Goal: Task Accomplishment & Management: Manage account settings

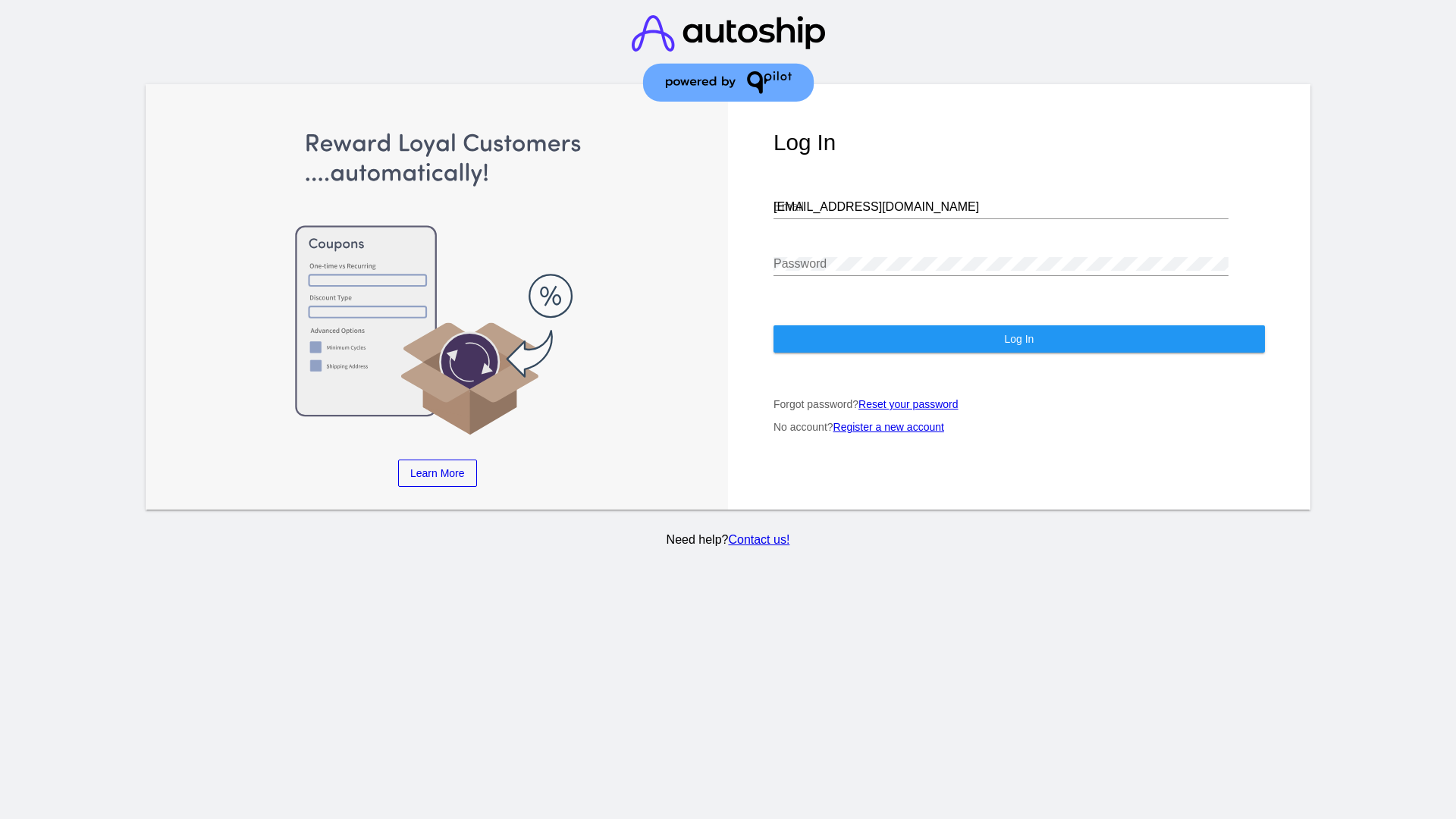
type input "[EMAIL_ADDRESS][DOMAIN_NAME]"
click at [1019, 339] on span "Log In" at bounding box center [1019, 339] width 30 height 12
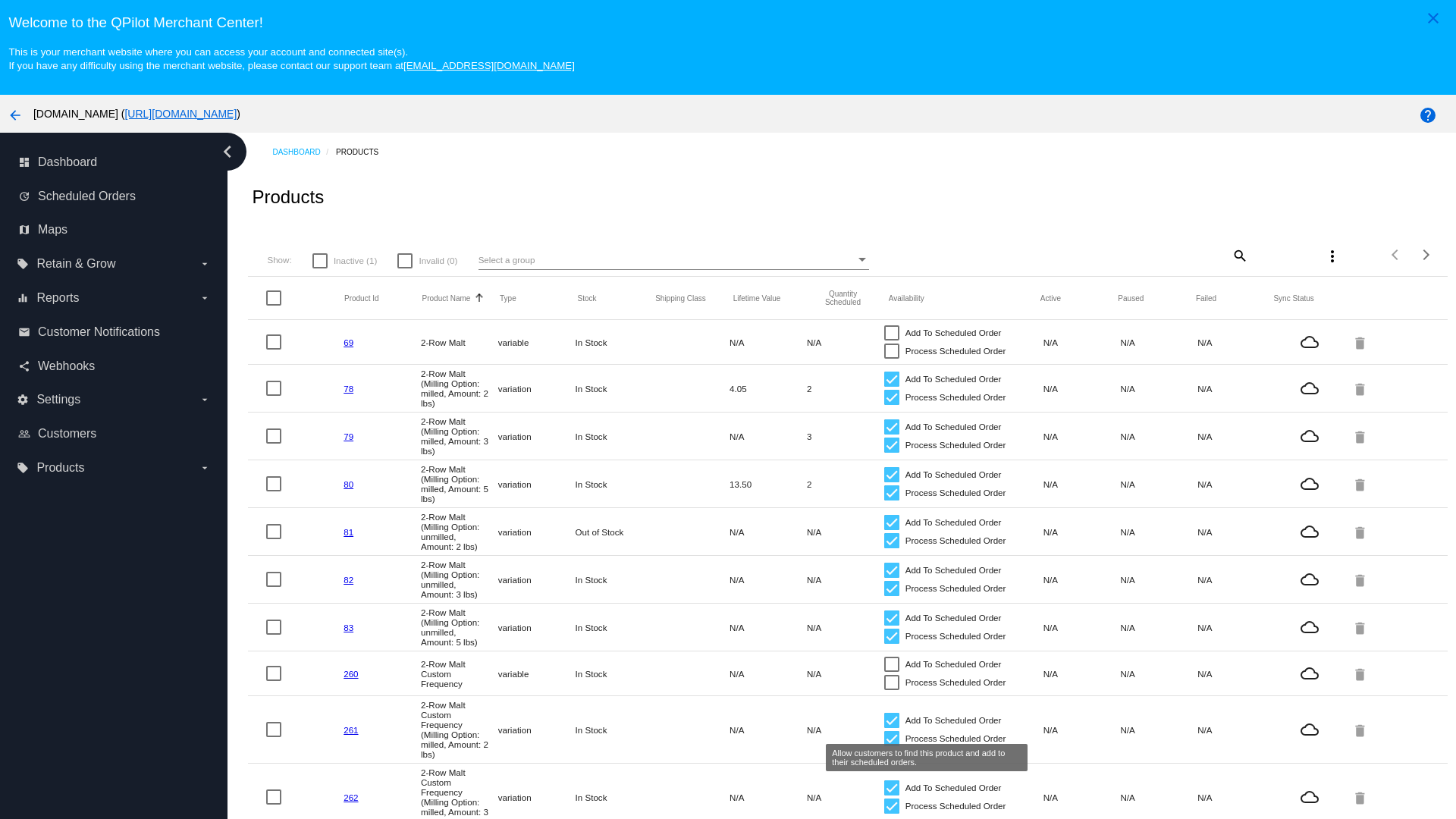
click at [345, 260] on span "Inactive (1)" at bounding box center [356, 260] width 44 height 18
click at [320, 269] on input "Inactive (1)" at bounding box center [319, 269] width 1 height 1
checkbox input "true"
click at [1231, 255] on mat-icon "search" at bounding box center [1239, 255] width 18 height 23
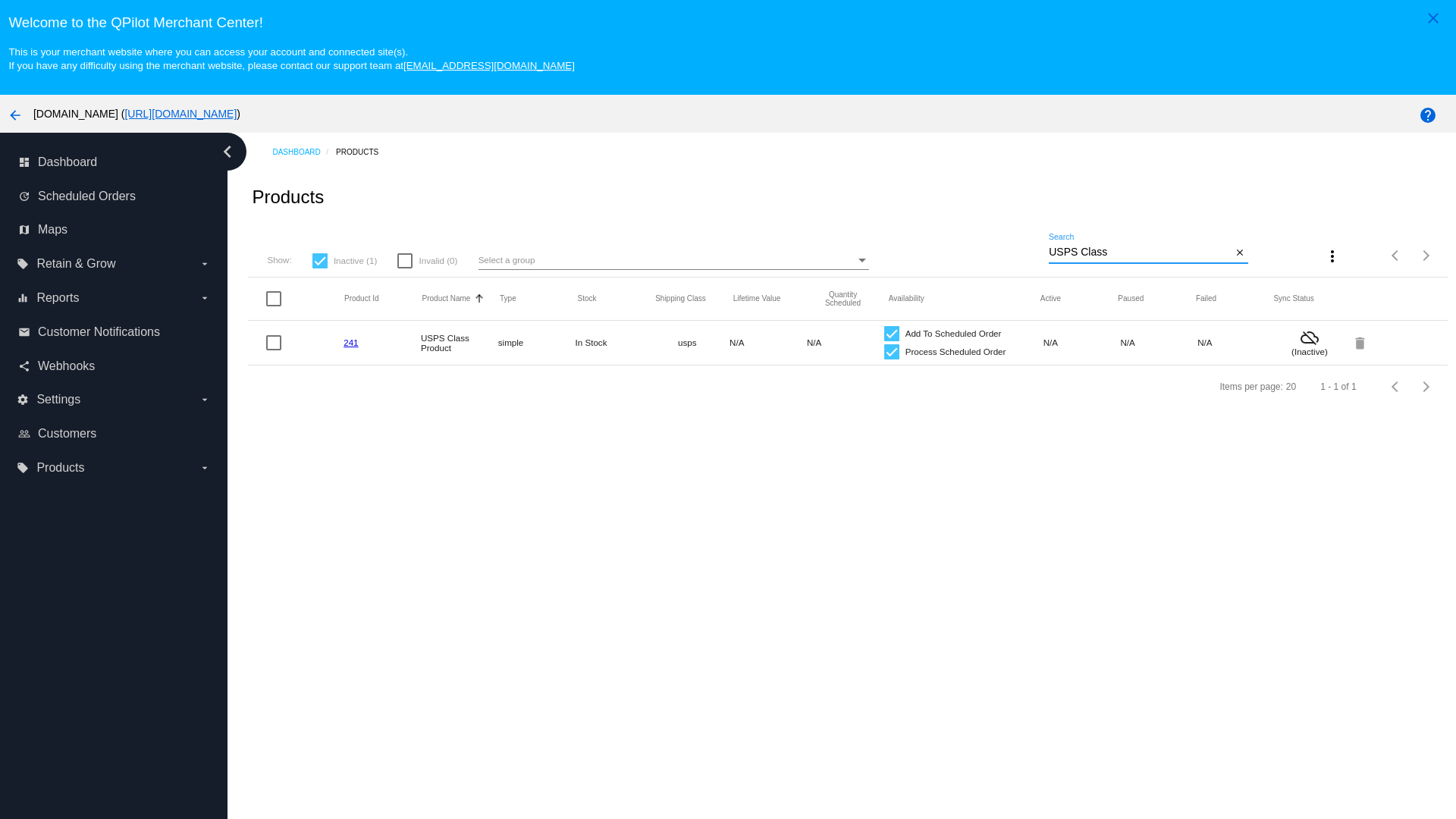
type input "USPS Class"
click at [884, 352] on div at bounding box center [891, 352] width 15 height 15
click at [891, 359] on input "Process Scheduled Order" at bounding box center [891, 359] width 1 height 1
checkbox input "false"
click at [884, 333] on div at bounding box center [891, 333] width 15 height 15
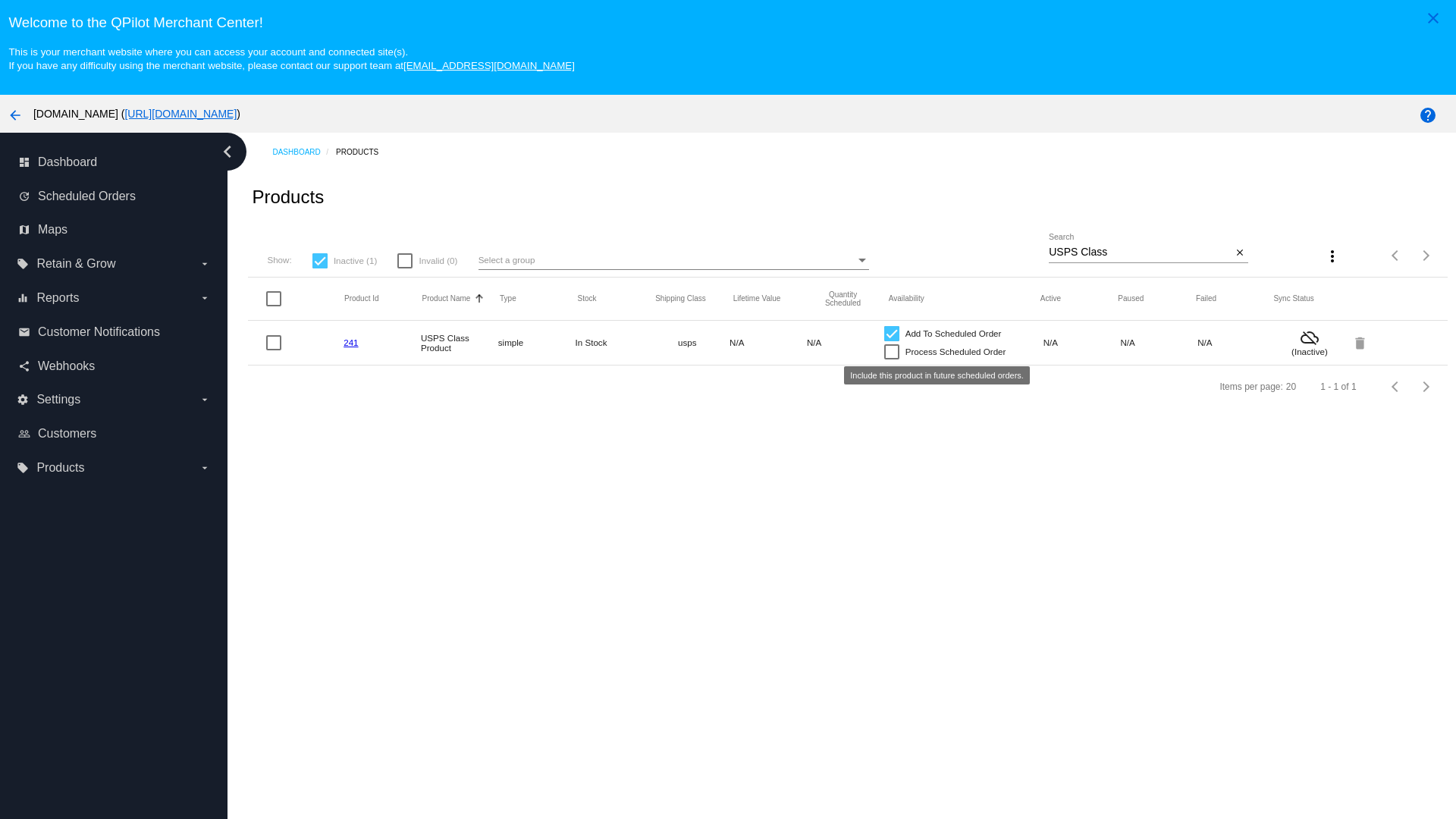
click at [891, 341] on input "Add To Scheduled Order" at bounding box center [891, 341] width 1 height 1
checkbox input "false"
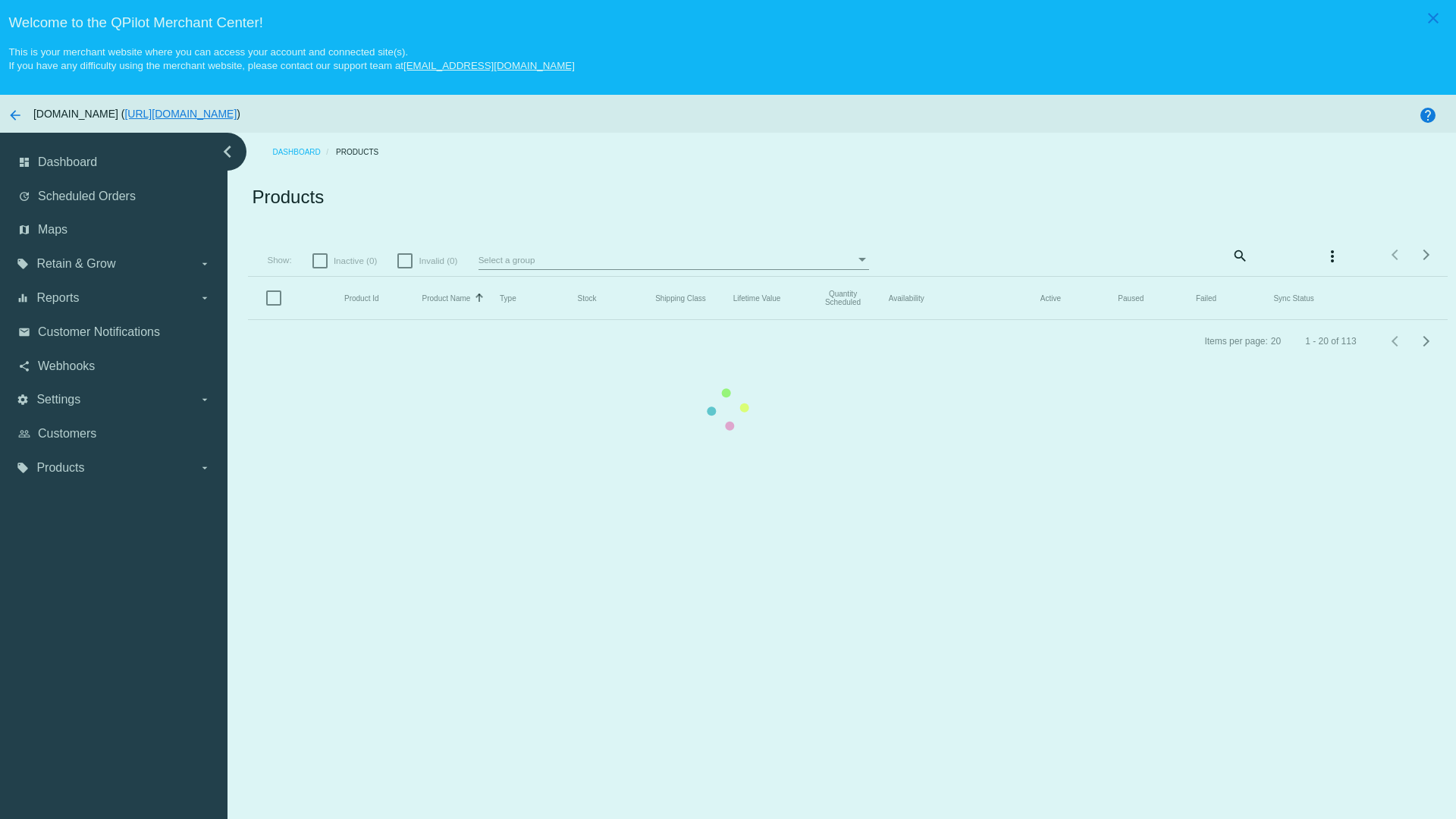
click at [1231, 255] on mat-icon "search" at bounding box center [1239, 255] width 18 height 23
